Goal: Task Accomplishment & Management: Use online tool/utility

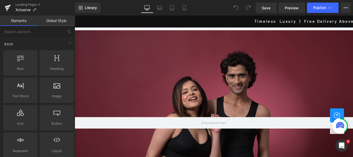
scroll to position [941, 0]
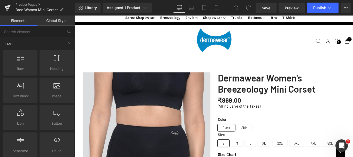
scroll to position [139, 0]
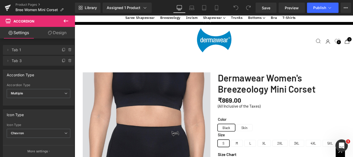
scroll to position [734, 0]
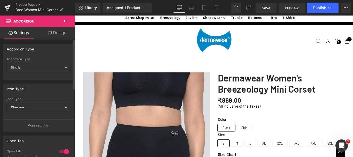
scroll to position [0, 0]
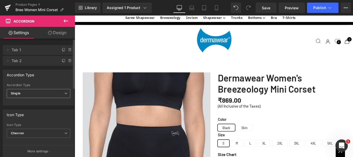
click at [65, 93] on icon at bounding box center [65, 93] width 3 height 3
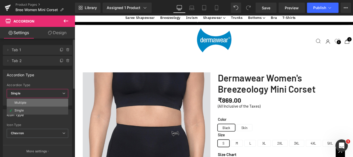
click at [23, 103] on div "Multiple" at bounding box center [20, 103] width 12 height 4
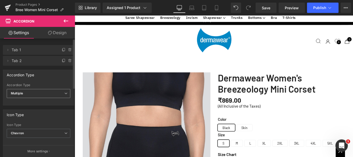
click at [64, 92] on icon at bounding box center [65, 93] width 3 height 3
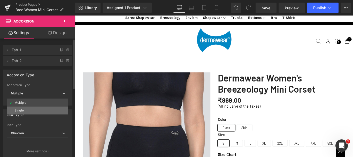
click at [21, 111] on div "Single" at bounding box center [18, 111] width 9 height 4
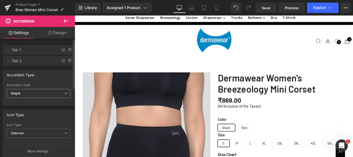
scroll to position [26, 0]
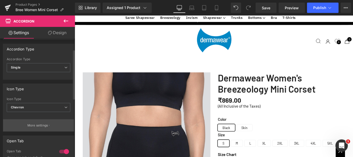
click at [36, 125] on p "More settings" at bounding box center [37, 125] width 21 height 5
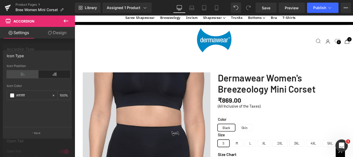
click at [27, 74] on icon at bounding box center [23, 74] width 32 height 8
click at [54, 73] on icon at bounding box center [55, 74] width 32 height 8
click at [66, 45] on div at bounding box center [37, 88] width 75 height 144
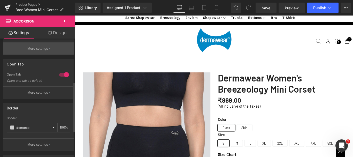
scroll to position [103, 0]
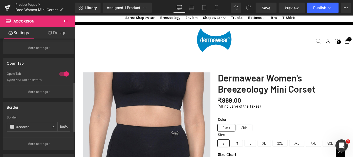
click at [61, 73] on div at bounding box center [64, 74] width 12 height 8
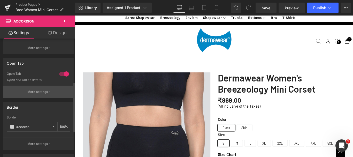
click at [38, 92] on p "More settings" at bounding box center [37, 91] width 21 height 5
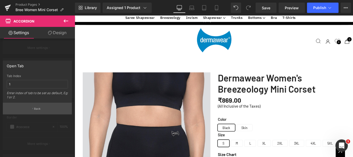
click at [36, 107] on p "Back" at bounding box center [37, 109] width 7 height 4
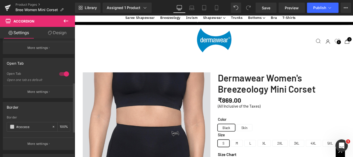
scroll to position [155, 0]
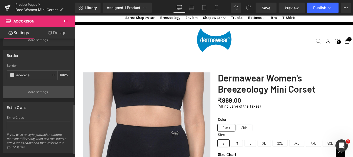
click at [36, 94] on button "More settings" at bounding box center [38, 92] width 71 height 12
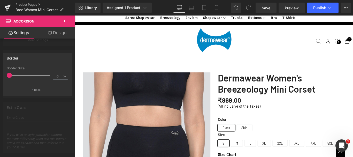
drag, startPoint x: 10, startPoint y: 76, endPoint x: 7, endPoint y: 76, distance: 3.1
click at [7, 76] on span at bounding box center [9, 75] width 5 height 5
click at [34, 90] on button "Back" at bounding box center [37, 90] width 69 height 12
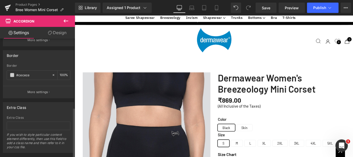
scroll to position [166, 0]
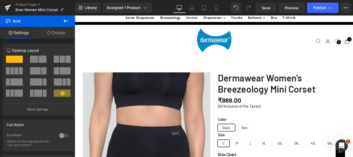
drag, startPoint x: 363, startPoint y: 118, endPoint x: 363, endPoint y: 116, distance: 2.7
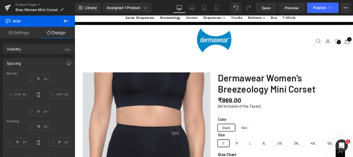
scroll to position [1329, 0]
click at [194, 7] on icon at bounding box center [191, 7] width 5 height 5
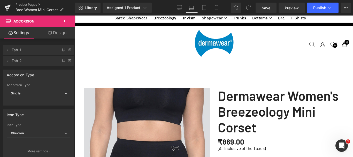
scroll to position [489, 0]
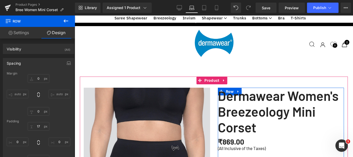
scroll to position [385, 0]
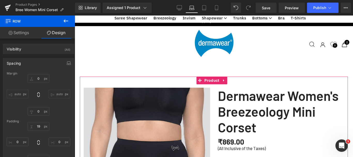
scroll to position [310, 0]
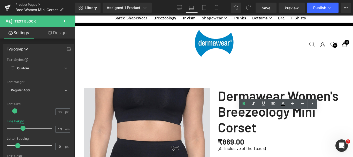
scroll to position [259, 0]
click at [205, 6] on icon at bounding box center [204, 7] width 5 height 5
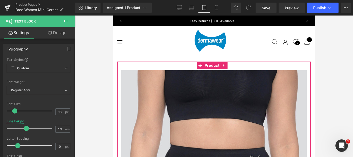
scroll to position [407, 0]
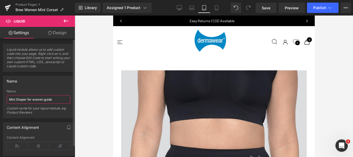
drag, startPoint x: 15, startPoint y: 99, endPoint x: 33, endPoint y: 100, distance: 17.4
click at [21, 99] on input "Mini Shaper for women guide" at bounding box center [39, 99] width 64 height 9
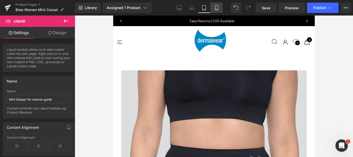
click at [216, 8] on icon at bounding box center [216, 7] width 5 height 5
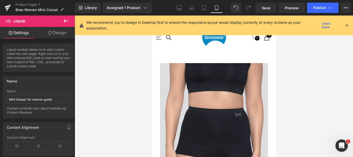
click at [218, 8] on icon at bounding box center [216, 7] width 5 height 5
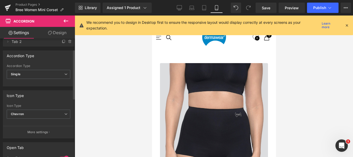
scroll to position [26, 0]
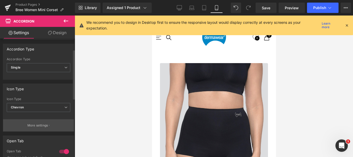
click at [31, 125] on p "More settings" at bounding box center [37, 125] width 21 height 5
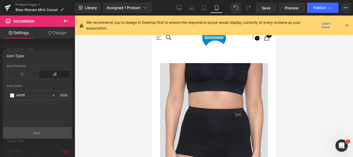
click at [34, 132] on p "Back" at bounding box center [37, 133] width 7 height 4
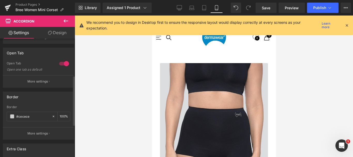
scroll to position [88, 0]
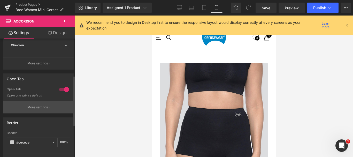
click at [40, 108] on p "More settings" at bounding box center [37, 107] width 21 height 5
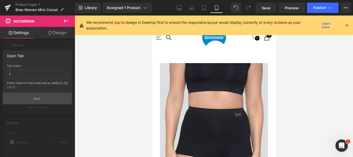
click at [38, 100] on p "Back" at bounding box center [37, 99] width 7 height 4
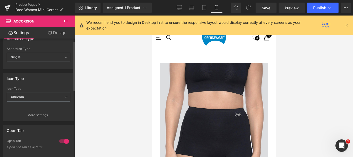
scroll to position [0, 0]
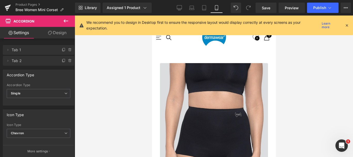
click at [68, 31] on link "Design" at bounding box center [58, 33] width 38 height 12
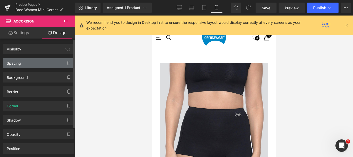
click at [12, 65] on div "Spacing" at bounding box center [14, 61] width 14 height 7
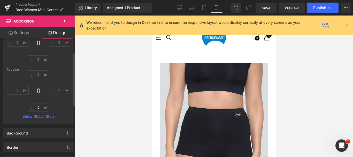
scroll to position [26, 0]
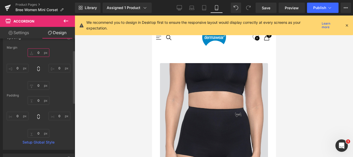
click at [37, 52] on input "text" at bounding box center [39, 52] width 22 height 9
type input "5"
type input "0"
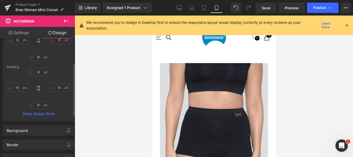
scroll to position [103, 0]
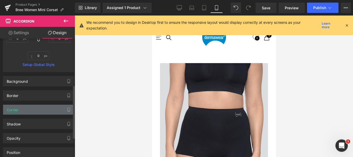
click at [22, 110] on div "Corner" at bounding box center [38, 110] width 71 height 10
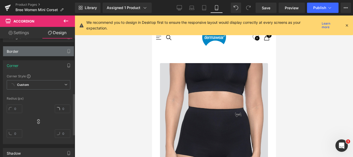
scroll to position [155, 0]
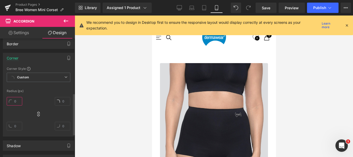
click at [16, 102] on input "text" at bounding box center [15, 101] width 16 height 9
type input "6"
type input "0"
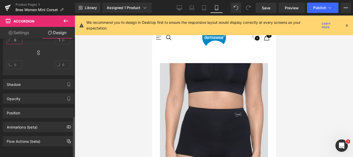
scroll to position [220, 0]
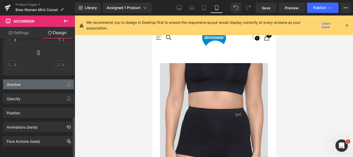
click at [21, 81] on div "Shadow" at bounding box center [38, 84] width 71 height 10
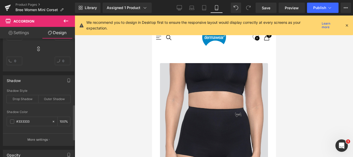
click at [37, 79] on div "Shadow" at bounding box center [38, 81] width 71 height 10
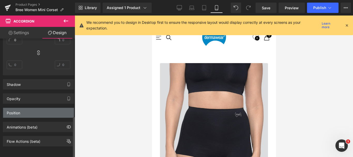
click at [17, 109] on div "Position" at bounding box center [13, 111] width 13 height 7
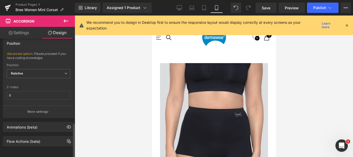
scroll to position [290, 0]
click at [15, 91] on input "0" at bounding box center [39, 95] width 64 height 9
type input "5"
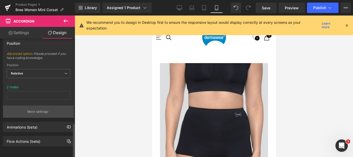
click at [33, 109] on p "More settings" at bounding box center [37, 111] width 21 height 5
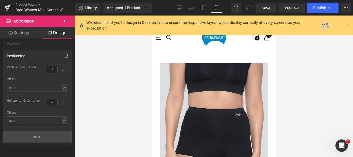
click at [33, 136] on button "Back" at bounding box center [37, 137] width 69 height 12
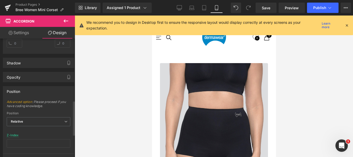
scroll to position [212, 0]
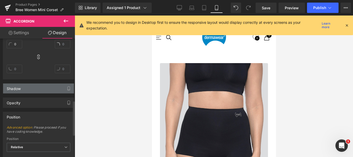
click at [22, 88] on div "Shadow" at bounding box center [38, 89] width 71 height 10
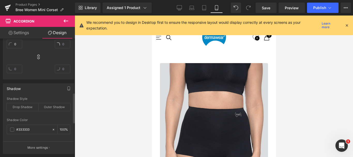
click at [22, 88] on div "Shadow" at bounding box center [38, 89] width 71 height 10
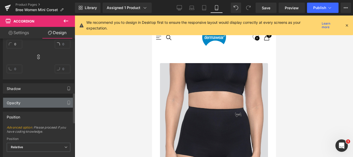
click at [25, 106] on div "Opacity" at bounding box center [38, 103] width 71 height 10
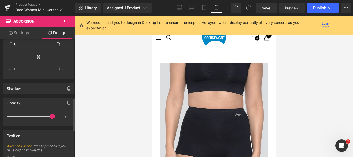
click at [25, 106] on div "Opacity" at bounding box center [38, 103] width 71 height 10
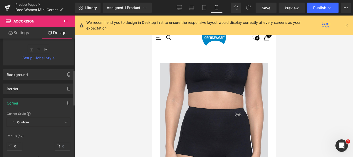
scroll to position [109, 0]
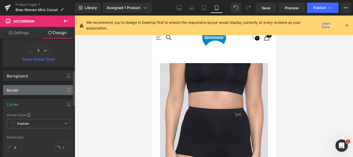
click at [21, 87] on div "Border" at bounding box center [38, 90] width 71 height 10
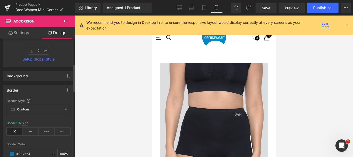
click at [21, 87] on div "Border" at bounding box center [38, 90] width 71 height 10
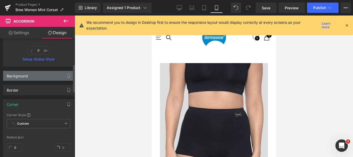
click at [23, 79] on div "Background" at bounding box center [38, 76] width 71 height 10
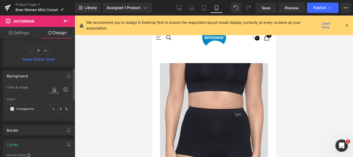
click at [23, 79] on div "Background" at bounding box center [38, 76] width 71 height 10
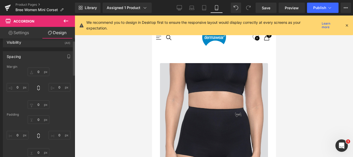
scroll to position [0, 0]
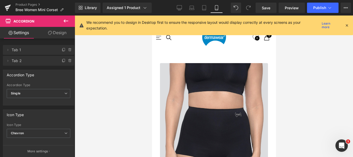
scroll to position [1241, 0]
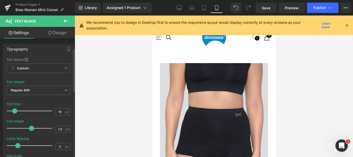
scroll to position [26, 0]
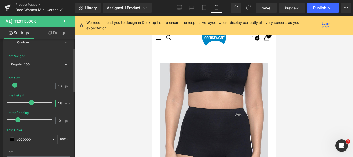
drag, startPoint x: 58, startPoint y: 103, endPoint x: 61, endPoint y: 103, distance: 2.6
click at [61, 103] on input "1.8" at bounding box center [60, 103] width 9 height 6
type input "1.5"
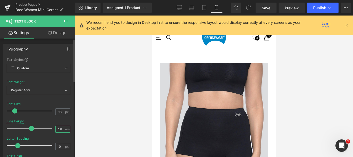
drag, startPoint x: 58, startPoint y: 130, endPoint x: 61, endPoint y: 130, distance: 3.1
click at [61, 130] on input "1.8" at bounding box center [60, 129] width 9 height 6
type input "1.5"
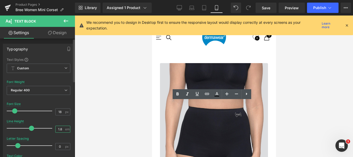
drag, startPoint x: 58, startPoint y: 129, endPoint x: 62, endPoint y: 129, distance: 3.7
click at [61, 129] on input "1.8" at bounding box center [60, 129] width 9 height 6
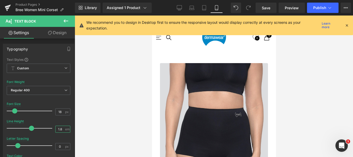
type input "1.5"
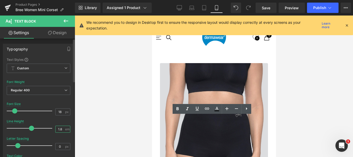
drag, startPoint x: 58, startPoint y: 129, endPoint x: 62, endPoint y: 128, distance: 4.4
click at [62, 129] on input "1.8" at bounding box center [60, 129] width 9 height 6
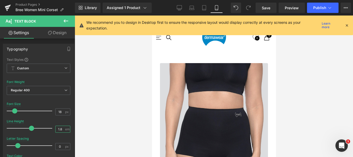
type input "1.5"
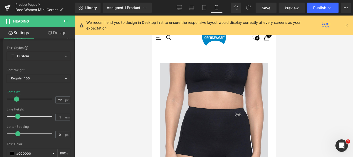
scroll to position [1474, 0]
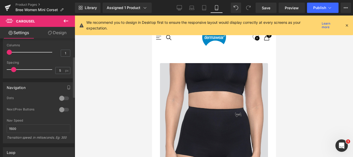
scroll to position [52, 0]
click at [63, 96] on div at bounding box center [64, 97] width 12 height 8
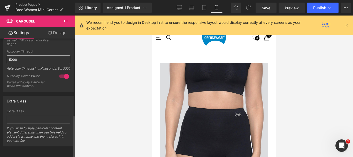
scroll to position [227, 0]
click at [272, 7] on link "Save" at bounding box center [266, 8] width 21 height 10
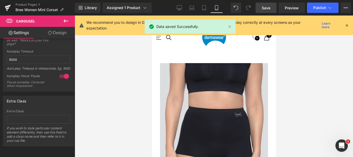
click at [271, 8] on span "Save" at bounding box center [266, 7] width 9 height 5
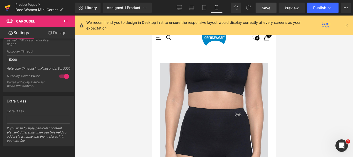
click at [7, 8] on icon at bounding box center [8, 7] width 6 height 13
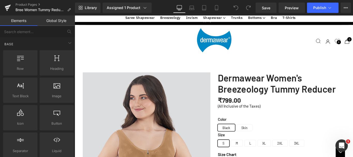
scroll to position [362, 0]
click at [292, 9] on span "Preview" at bounding box center [292, 7] width 14 height 5
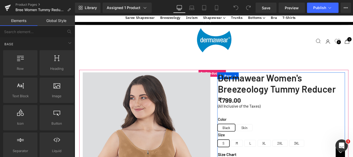
scroll to position [103, 0]
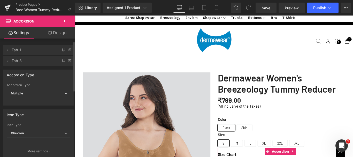
scroll to position [26, 0]
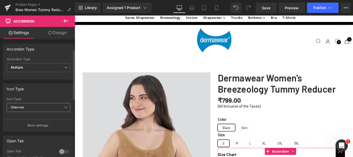
click at [64, 108] on icon at bounding box center [65, 107] width 3 height 3
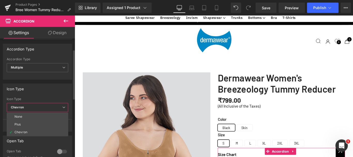
click at [65, 107] on icon at bounding box center [63, 107] width 3 height 3
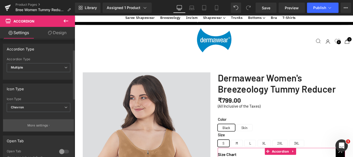
click at [40, 123] on button "More settings" at bounding box center [38, 125] width 71 height 12
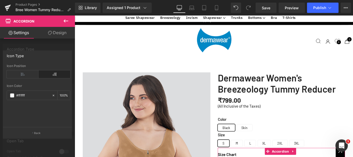
click at [49, 47] on div at bounding box center [37, 88] width 75 height 144
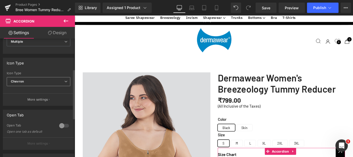
scroll to position [103, 0]
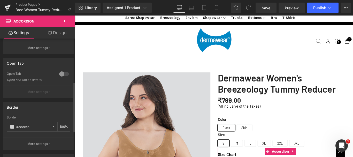
click at [37, 92] on p "More settings" at bounding box center [37, 91] width 21 height 5
click at [34, 91] on p "More settings" at bounding box center [37, 91] width 21 height 5
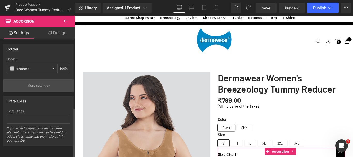
scroll to position [166, 0]
click at [32, 83] on p "More settings" at bounding box center [37, 85] width 21 height 5
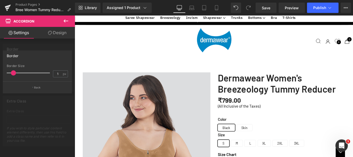
drag, startPoint x: 14, startPoint y: 72, endPoint x: 14, endPoint y: 69, distance: 3.4
click at [14, 69] on div at bounding box center [29, 73] width 41 height 10
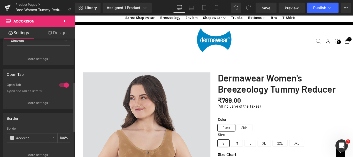
scroll to position [103, 0]
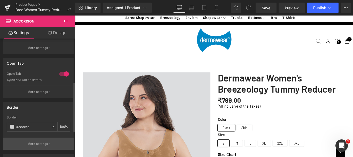
click at [37, 143] on p "More settings" at bounding box center [37, 143] width 21 height 5
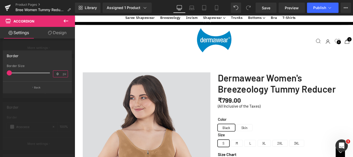
drag, startPoint x: 59, startPoint y: 73, endPoint x: 55, endPoint y: 73, distance: 4.1
click at [55, 73] on input "0" at bounding box center [57, 74] width 9 height 6
type input "1"
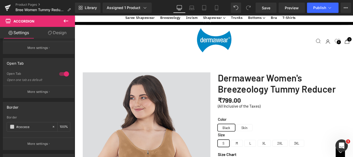
click at [59, 35] on link "Design" at bounding box center [58, 33] width 38 height 12
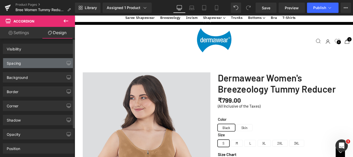
click at [18, 62] on div "Spacing" at bounding box center [14, 61] width 14 height 7
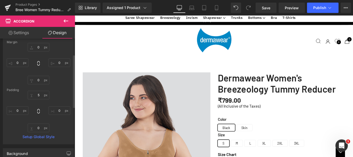
scroll to position [26, 0]
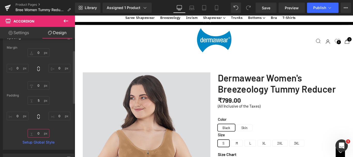
click at [39, 134] on input "0" at bounding box center [39, 133] width 22 height 9
type input "1"
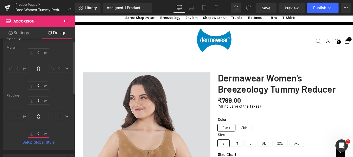
scroll to position [0, 0]
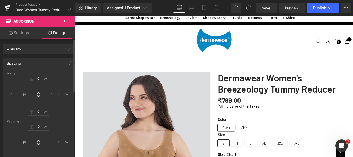
click at [17, 62] on div "Spacing" at bounding box center [14, 61] width 14 height 7
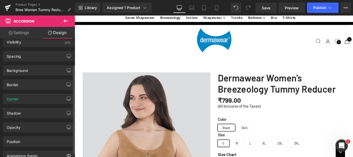
scroll to position [40, 0]
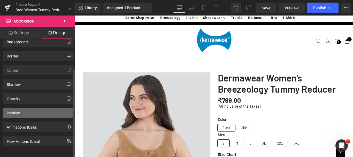
click at [20, 109] on div "Position" at bounding box center [13, 111] width 13 height 7
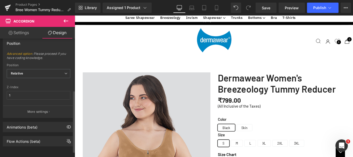
scroll to position [109, 0]
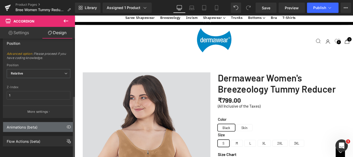
click at [29, 126] on div "Animations (beta)" at bounding box center [38, 127] width 71 height 10
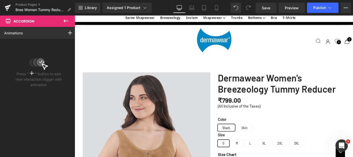
click at [67, 21] on icon at bounding box center [66, 20] width 5 height 3
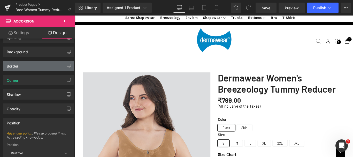
scroll to position [6, 0]
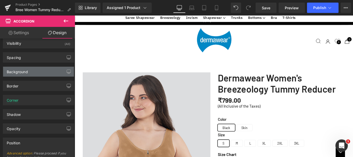
click at [16, 72] on div "Background" at bounding box center [17, 70] width 21 height 7
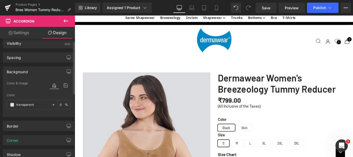
click at [16, 72] on div "Background" at bounding box center [17, 70] width 21 height 7
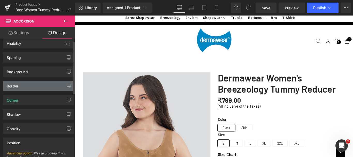
click at [12, 87] on div "Border" at bounding box center [13, 84] width 12 height 7
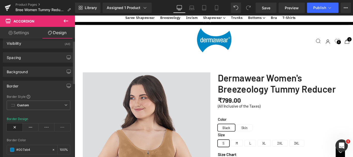
click at [12, 87] on div "Border" at bounding box center [13, 84] width 12 height 7
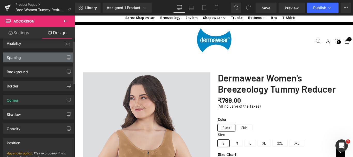
click at [10, 56] on div "Spacing" at bounding box center [14, 56] width 14 height 7
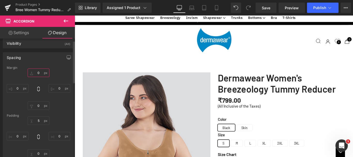
drag, startPoint x: 37, startPoint y: 73, endPoint x: 42, endPoint y: 73, distance: 4.9
click at [37, 73] on input "0" at bounding box center [39, 73] width 22 height 9
type input "1"
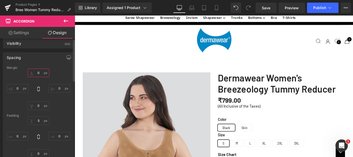
scroll to position [0, 0]
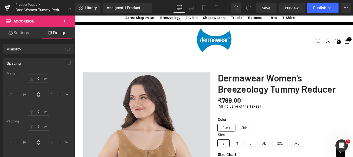
click at [26, 31] on link "Settings" at bounding box center [19, 33] width 38 height 12
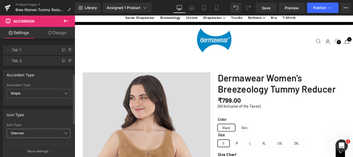
scroll to position [103, 0]
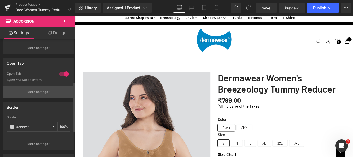
click at [33, 91] on p "More settings" at bounding box center [37, 91] width 21 height 5
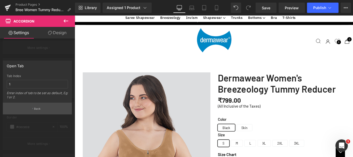
click at [38, 107] on p "Back" at bounding box center [37, 109] width 7 height 4
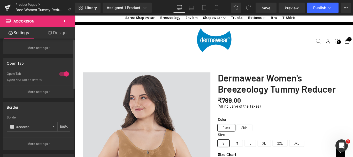
scroll to position [0, 0]
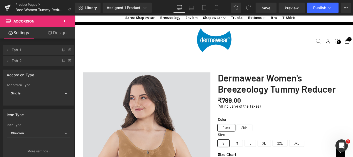
click at [68, 22] on icon at bounding box center [66, 21] width 6 height 6
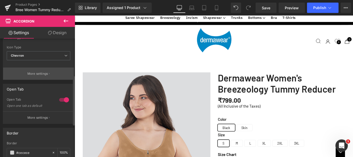
scroll to position [129, 0]
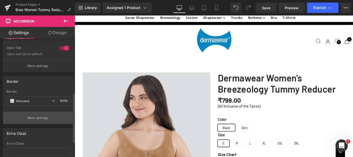
click at [33, 118] on p "More settings" at bounding box center [37, 118] width 21 height 5
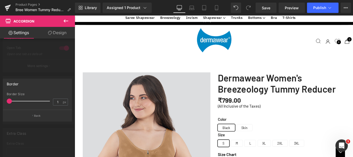
drag, startPoint x: 12, startPoint y: 101, endPoint x: 3, endPoint y: 100, distance: 9.6
click at [3, 100] on div "Border 1px Border Size 1 px Back" at bounding box center [37, 100] width 69 height 43
click at [41, 114] on button "Back" at bounding box center [37, 116] width 69 height 12
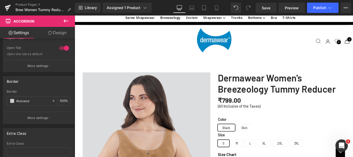
drag, startPoint x: 364, startPoint y: 84, endPoint x: 354, endPoint y: 73, distance: 14.7
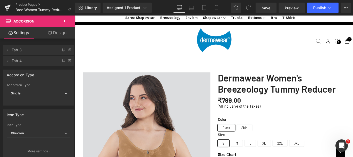
scroll to position [595, 0]
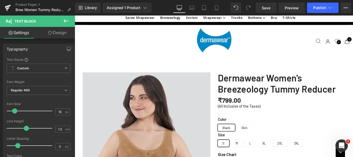
scroll to position [259, 0]
click at [264, 9] on span "Save" at bounding box center [266, 7] width 9 height 5
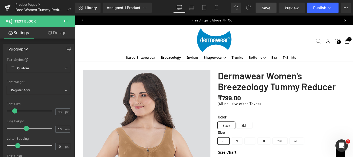
scroll to position [0, 0]
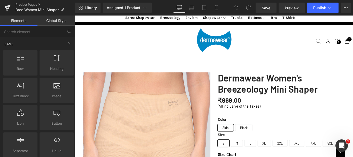
scroll to position [750, 0]
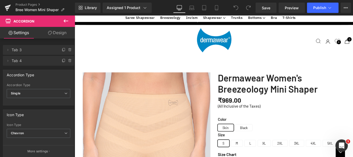
scroll to position [698, 0]
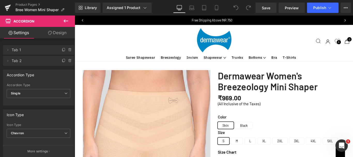
scroll to position [0, 0]
click at [269, 6] on span "Save" at bounding box center [266, 7] width 9 height 5
click at [267, 8] on span "Save" at bounding box center [266, 7] width 9 height 5
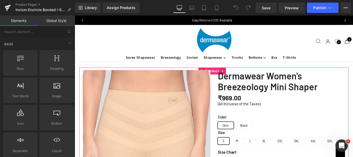
click at [229, 75] on span "Product" at bounding box center [229, 78] width 17 height 8
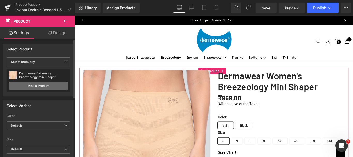
click at [36, 86] on link "Pick a Product" at bounding box center [38, 86] width 59 height 8
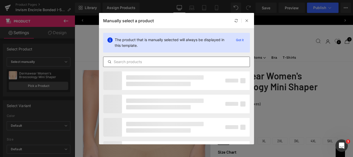
click at [148, 62] on input "text" at bounding box center [176, 62] width 146 height 6
type input "I-555"
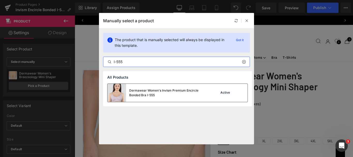
click at [174, 97] on div "Dermawear Women's Invism Premium Encircle Bonded Bra I-555" at bounding box center [168, 92] width 78 height 9
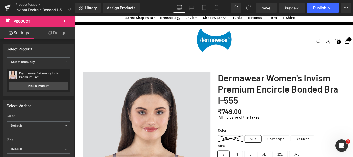
scroll to position [1096, 0]
click at [274, 7] on link "Save" at bounding box center [266, 8] width 21 height 10
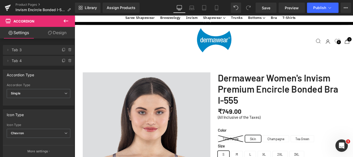
scroll to position [708, 0]
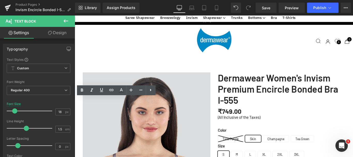
copy div "A high-compression full-body shapewear, engineered with 4D stretch to contour y…"
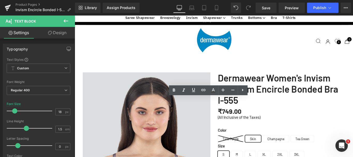
copy div "Its a high-waist [MEDICAL_DATA] designed to tone the abdominal area. It aids in…"
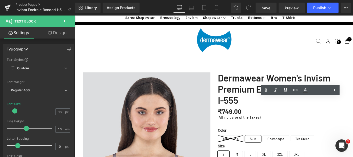
copy div "Compression Shaper that shapes abdomen and hips for a smooth, flattering silhou…"
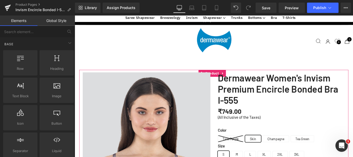
scroll to position [233, 0]
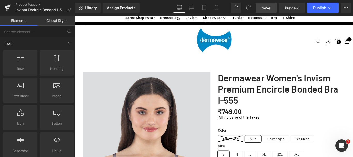
click at [269, 8] on span "Save" at bounding box center [266, 7] width 9 height 5
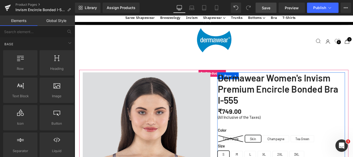
scroll to position [26, 0]
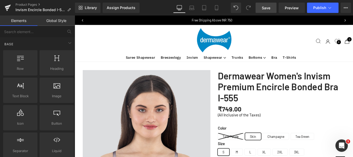
click at [266, 6] on span "Save" at bounding box center [266, 7] width 9 height 5
